Goal: Information Seeking & Learning: Learn about a topic

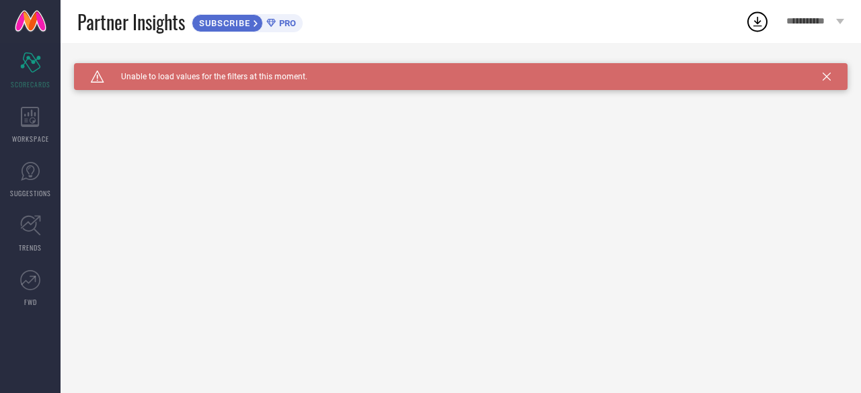
click at [224, 24] on span "SUBSCRIBE" at bounding box center [222, 23] width 61 height 10
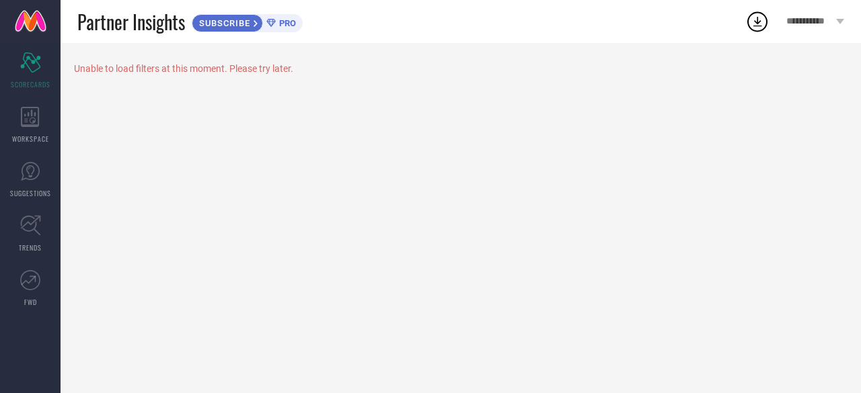
click at [239, 25] on span "SUBSCRIBE" at bounding box center [222, 23] width 61 height 10
click at [38, 122] on icon at bounding box center [30, 117] width 19 height 20
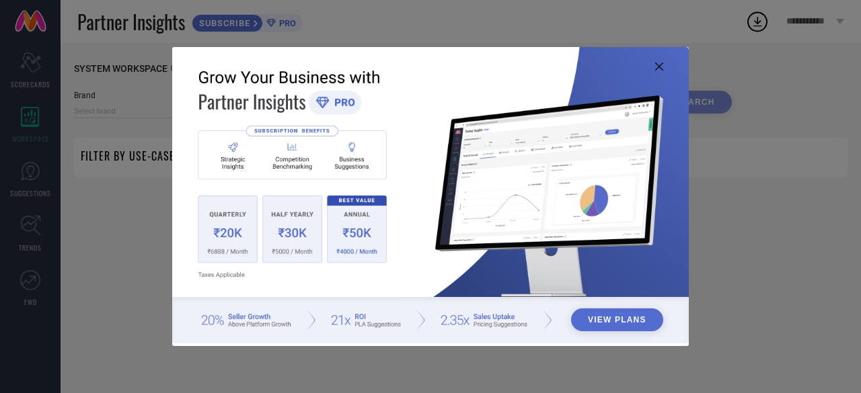
type input "1 STOP FASHION"
type input "All"
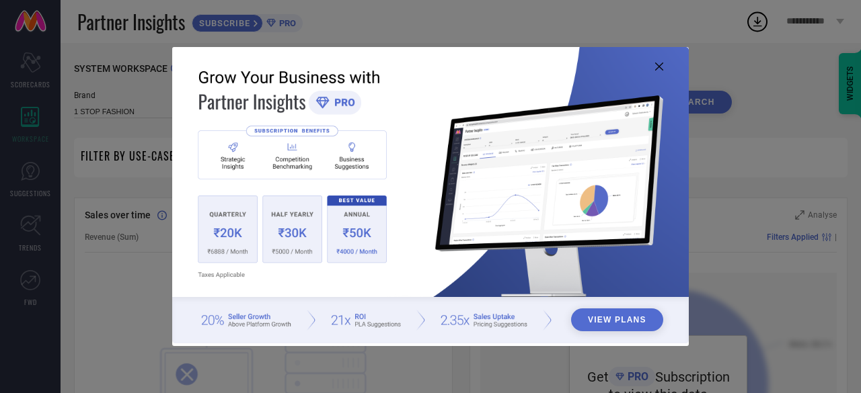
click at [656, 65] on icon at bounding box center [659, 67] width 8 height 8
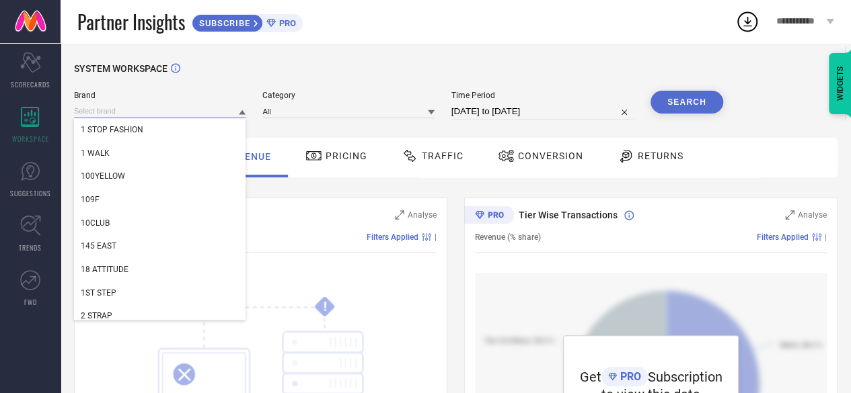
click at [140, 108] on input at bounding box center [160, 111] width 172 height 14
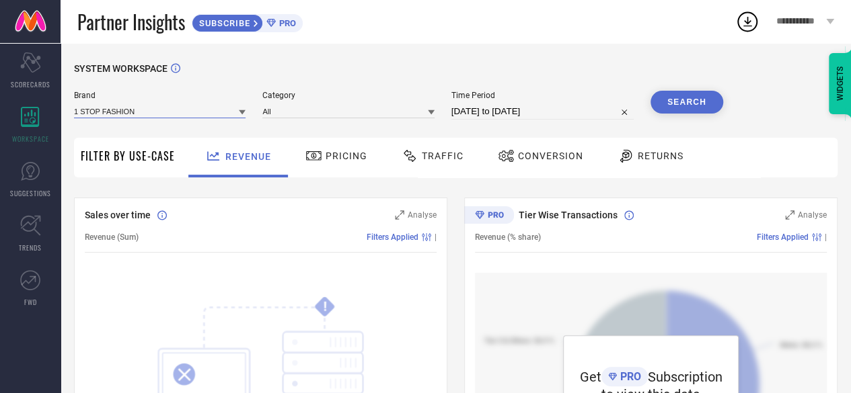
click at [140, 108] on input at bounding box center [160, 111] width 172 height 14
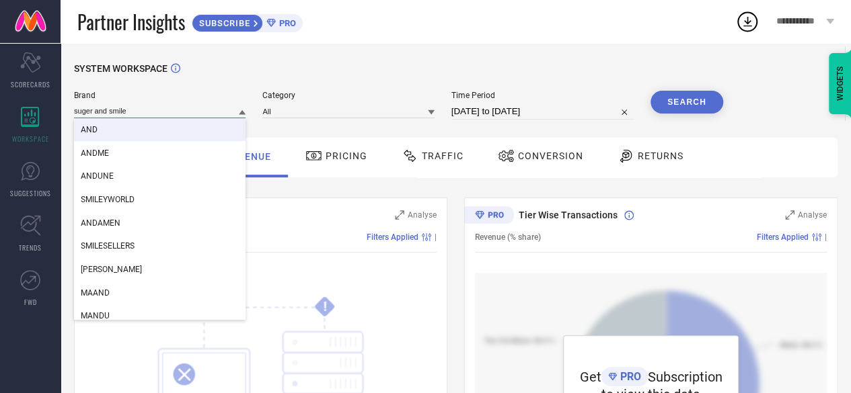
type input "suger and smile"
click at [218, 102] on div "Brand suger and smile AND ANDME ANDUNE SMILEYWORLD ANDAMEN SMILESELLERS [PERSON…" at bounding box center [160, 105] width 172 height 29
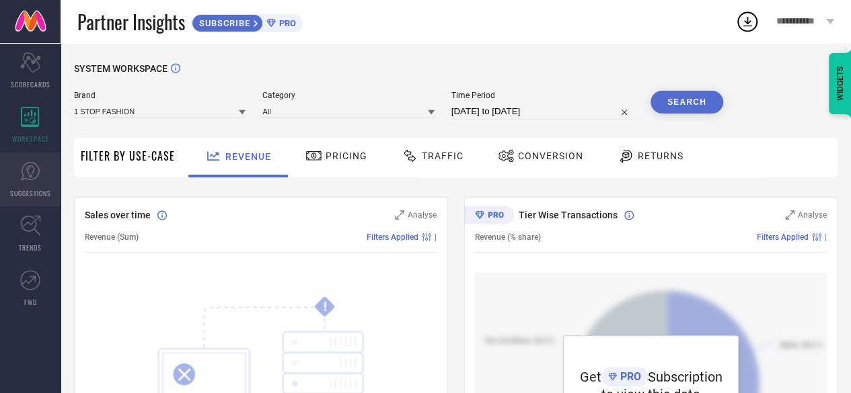
click at [36, 178] on icon at bounding box center [30, 171] width 20 height 20
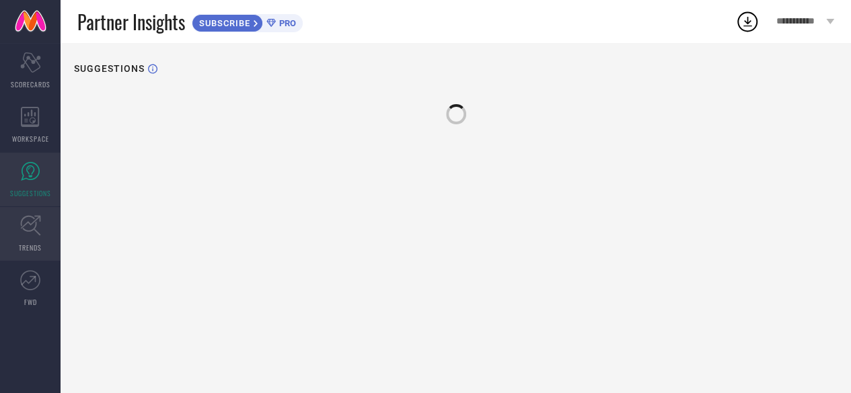
click at [32, 224] on icon at bounding box center [30, 226] width 20 height 20
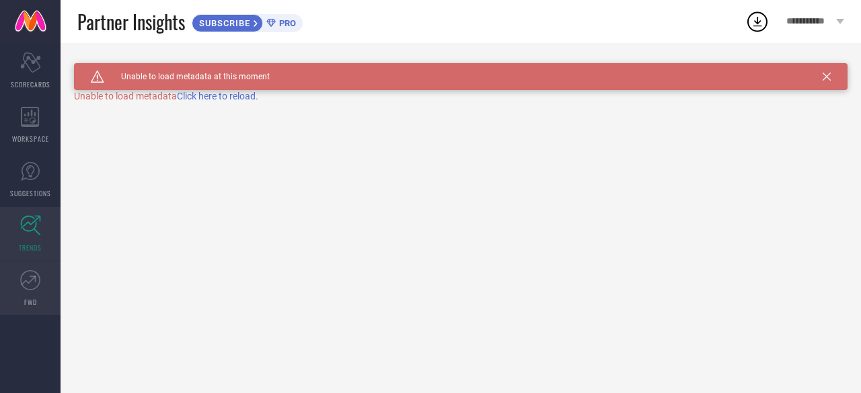
click at [32, 285] on icon at bounding box center [30, 280] width 20 height 20
